Goal: Task Accomplishment & Management: Manage account settings

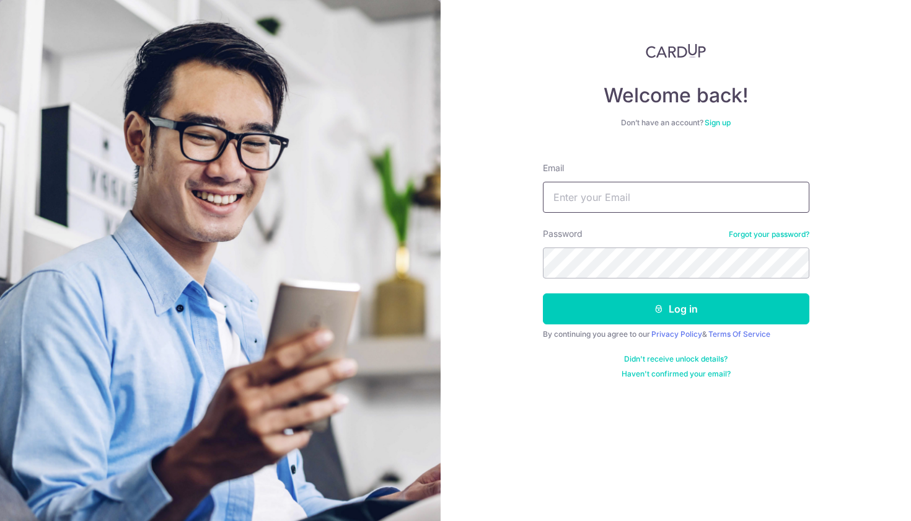
type input "Joshua_loke_w_s@hotmail.com"
click at [676, 309] on button "Log in" at bounding box center [676, 308] width 267 height 31
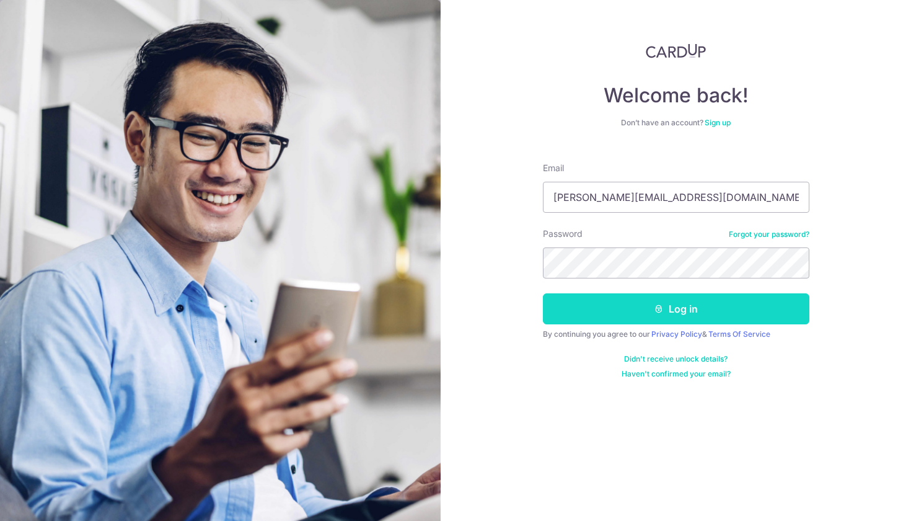
click at [668, 308] on button "Log in" at bounding box center [676, 308] width 267 height 31
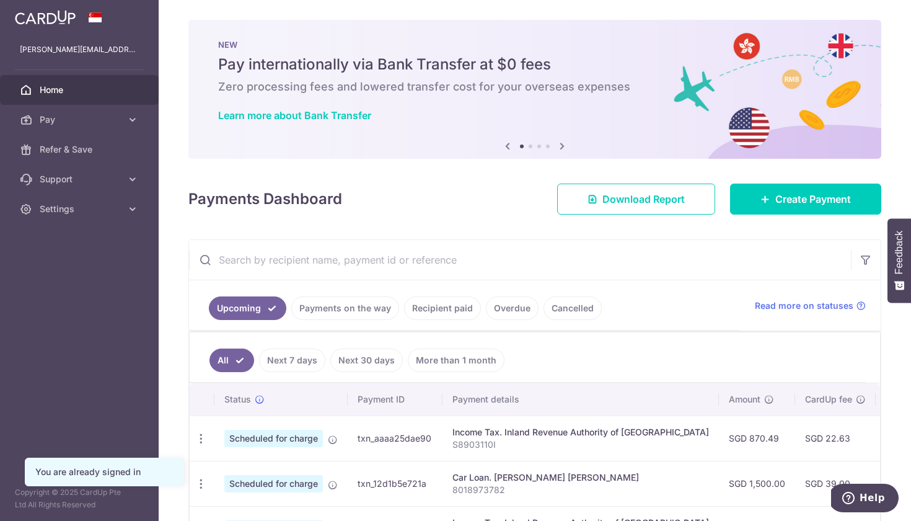
click at [606, 233] on div "× Pause Schedule Pause all future payments in this series Pause just this one p…" at bounding box center [535, 260] width 753 height 521
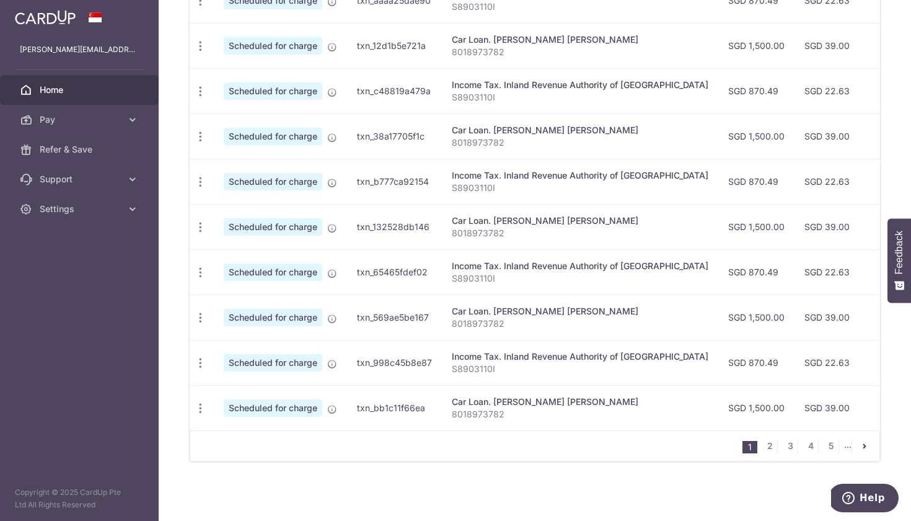
scroll to position [438, 0]
click at [771, 448] on link "2" at bounding box center [770, 445] width 15 height 15
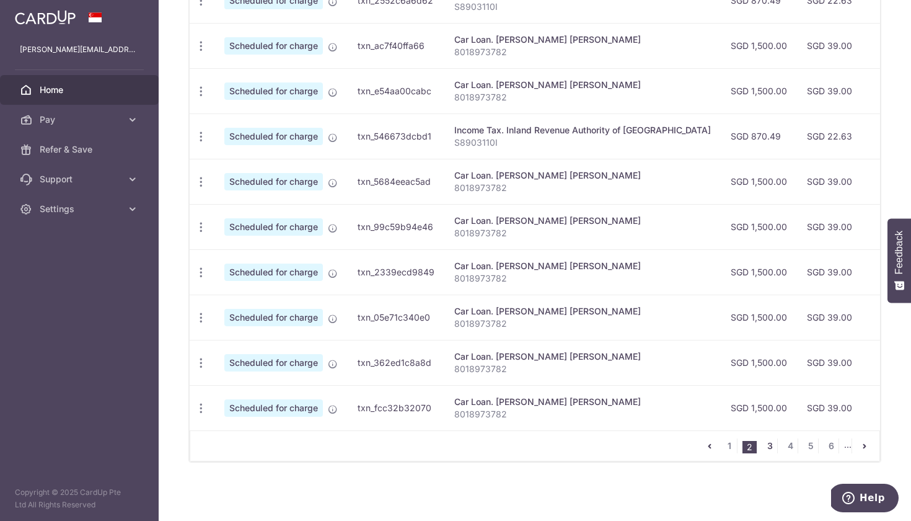
click at [774, 443] on link "3" at bounding box center [770, 445] width 15 height 15
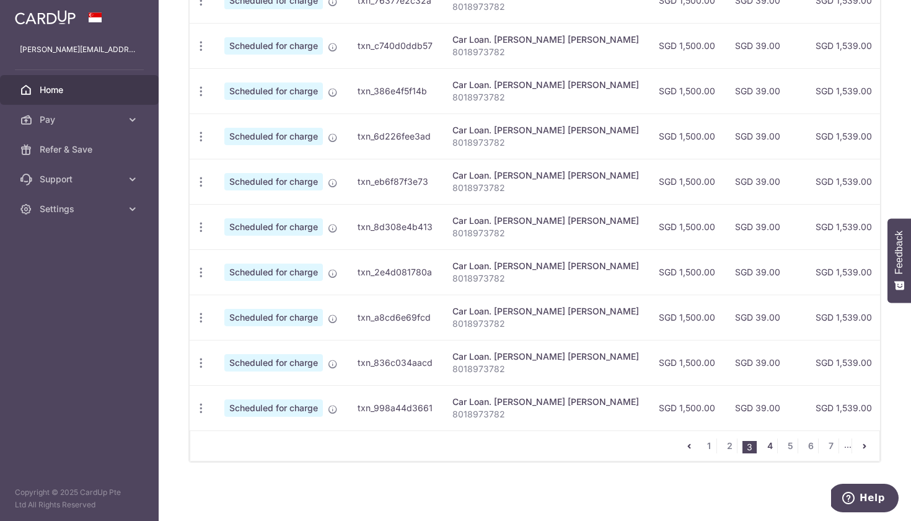
click at [766, 441] on link "4" at bounding box center [770, 445] width 15 height 15
click at [764, 443] on link "5" at bounding box center [762, 445] width 15 height 15
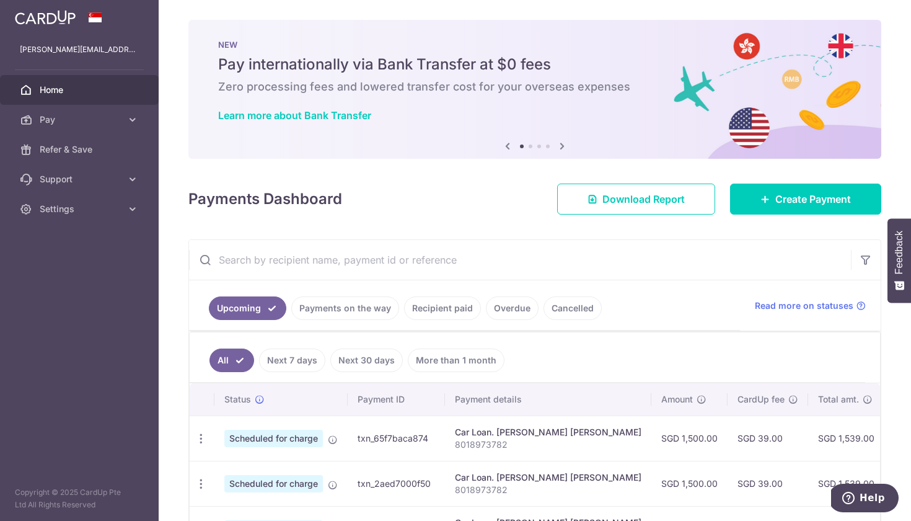
click at [554, 309] on link "Cancelled" at bounding box center [573, 308] width 58 height 24
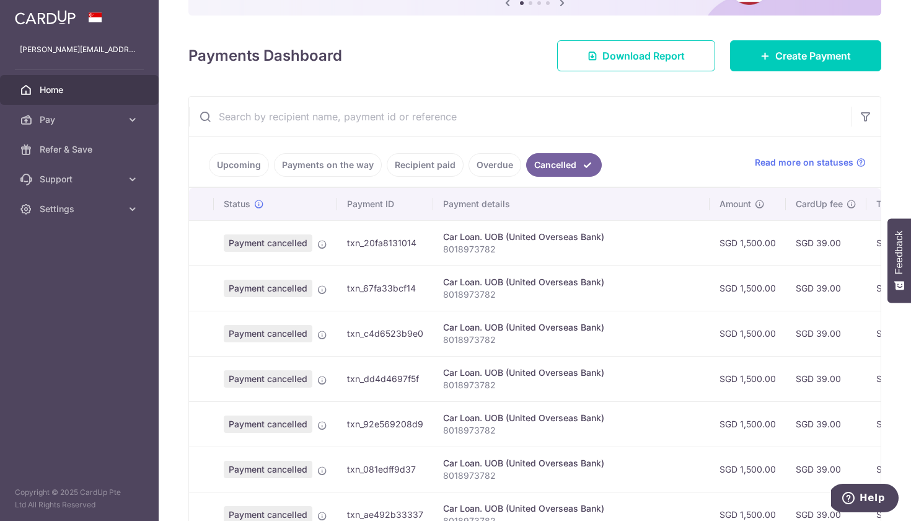
scroll to position [71, 0]
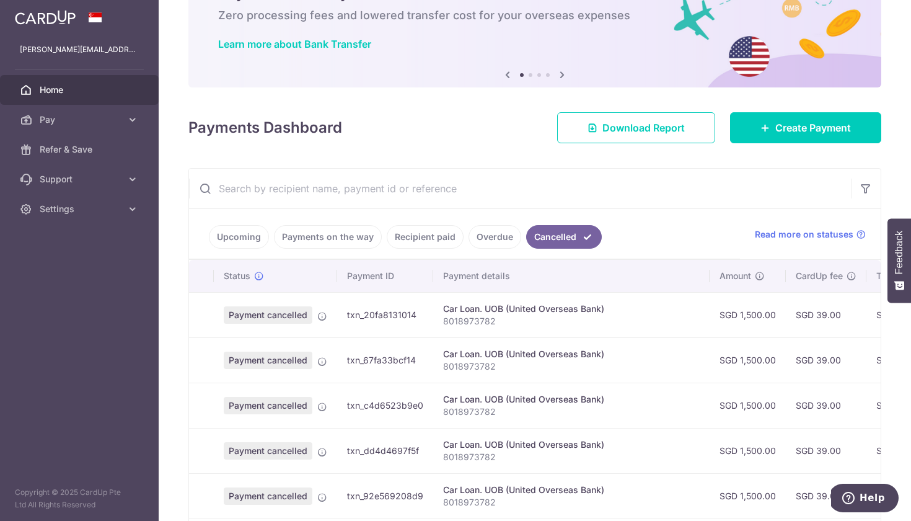
click at [494, 237] on link "Overdue" at bounding box center [495, 237] width 53 height 24
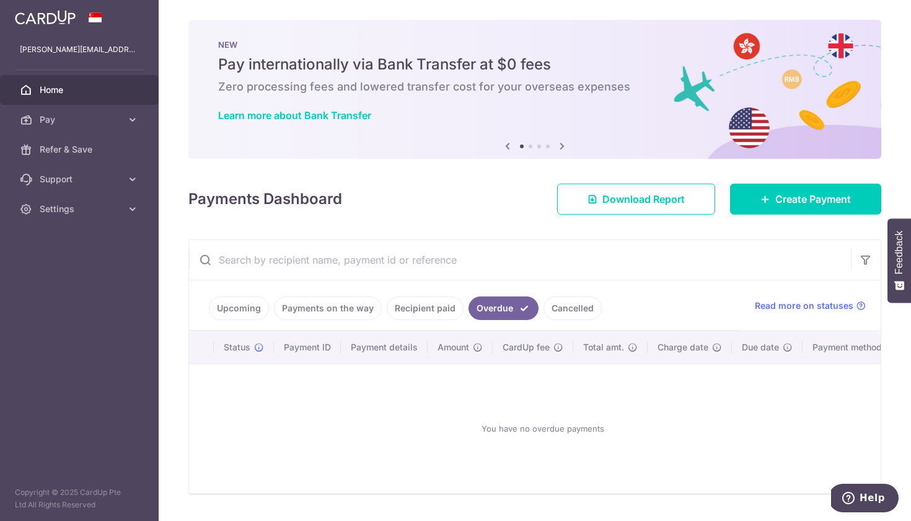
click at [412, 304] on link "Recipient paid" at bounding box center [425, 308] width 77 height 24
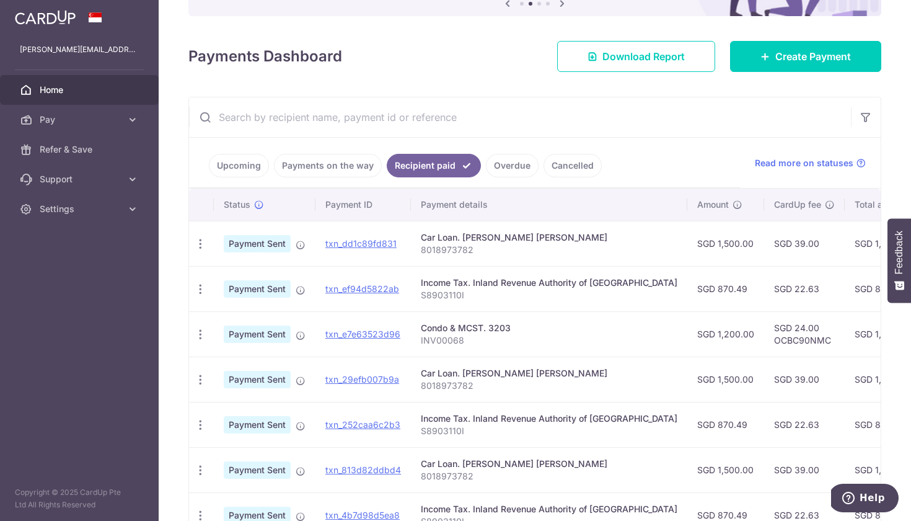
scroll to position [146, 0]
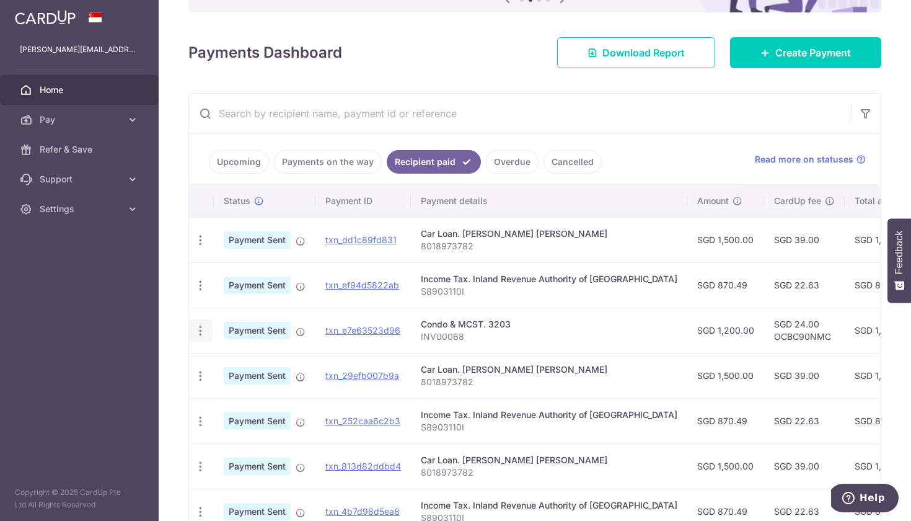
click at [200, 330] on icon "button" at bounding box center [200, 330] width 13 height 13
click at [263, 365] on span "PDF Receipt" at bounding box center [266, 364] width 84 height 12
click at [202, 334] on icon "button" at bounding box center [200, 330] width 13 height 13
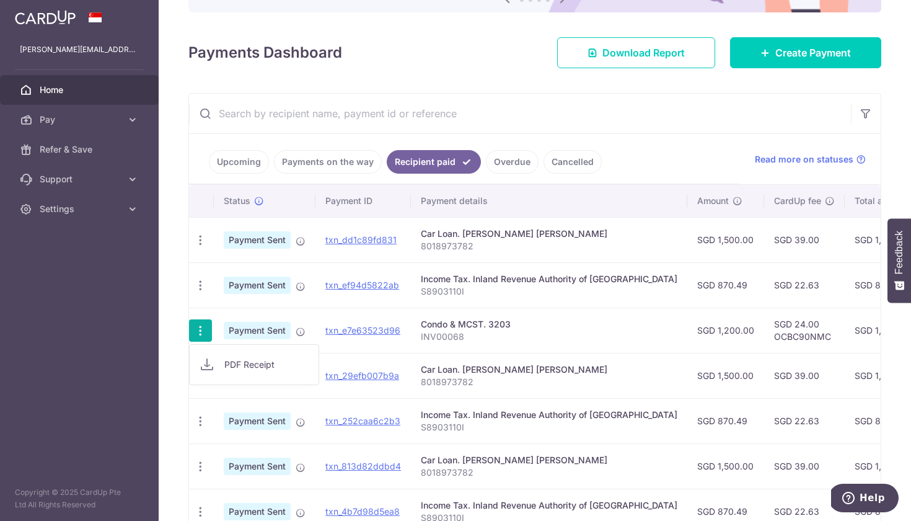
click at [203, 334] on icon "button" at bounding box center [200, 330] width 13 height 13
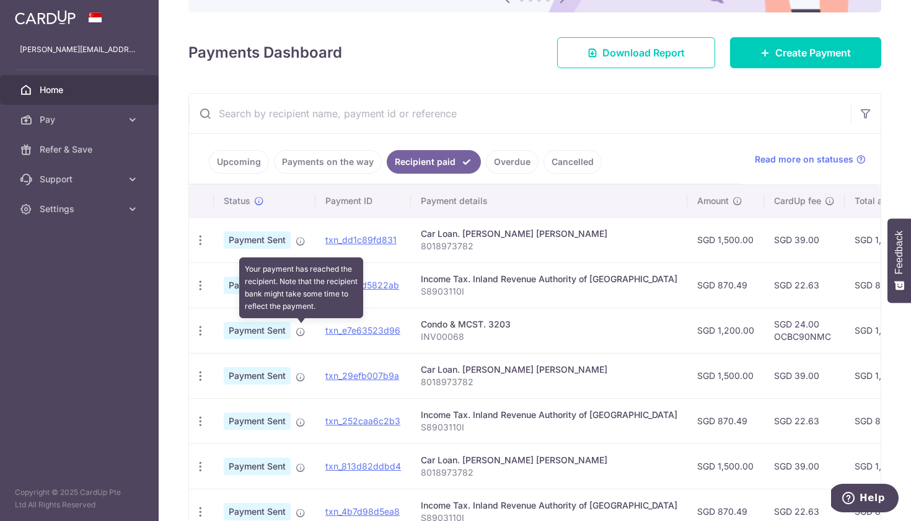
click at [303, 334] on icon at bounding box center [301, 332] width 10 height 10
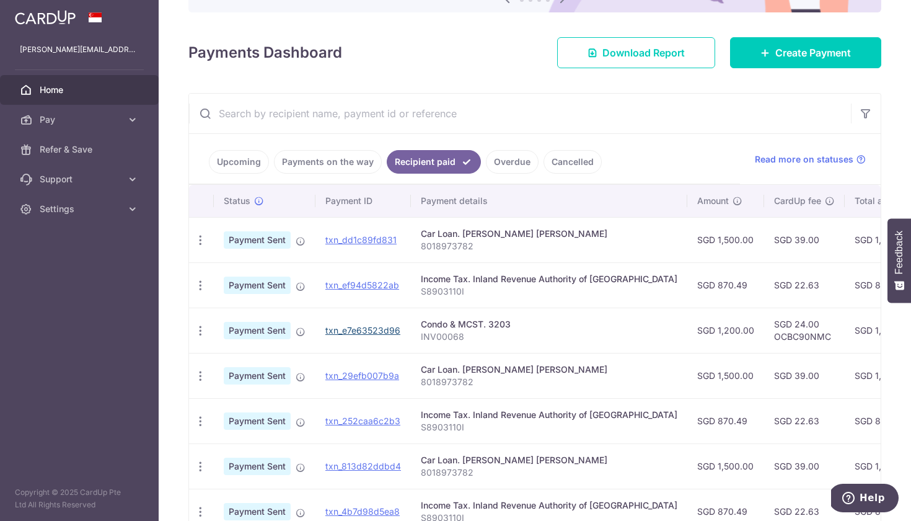
click at [373, 333] on link "txn_e7e63523d96" at bounding box center [363, 330] width 75 height 11
